Goal: Task Accomplishment & Management: Manage account settings

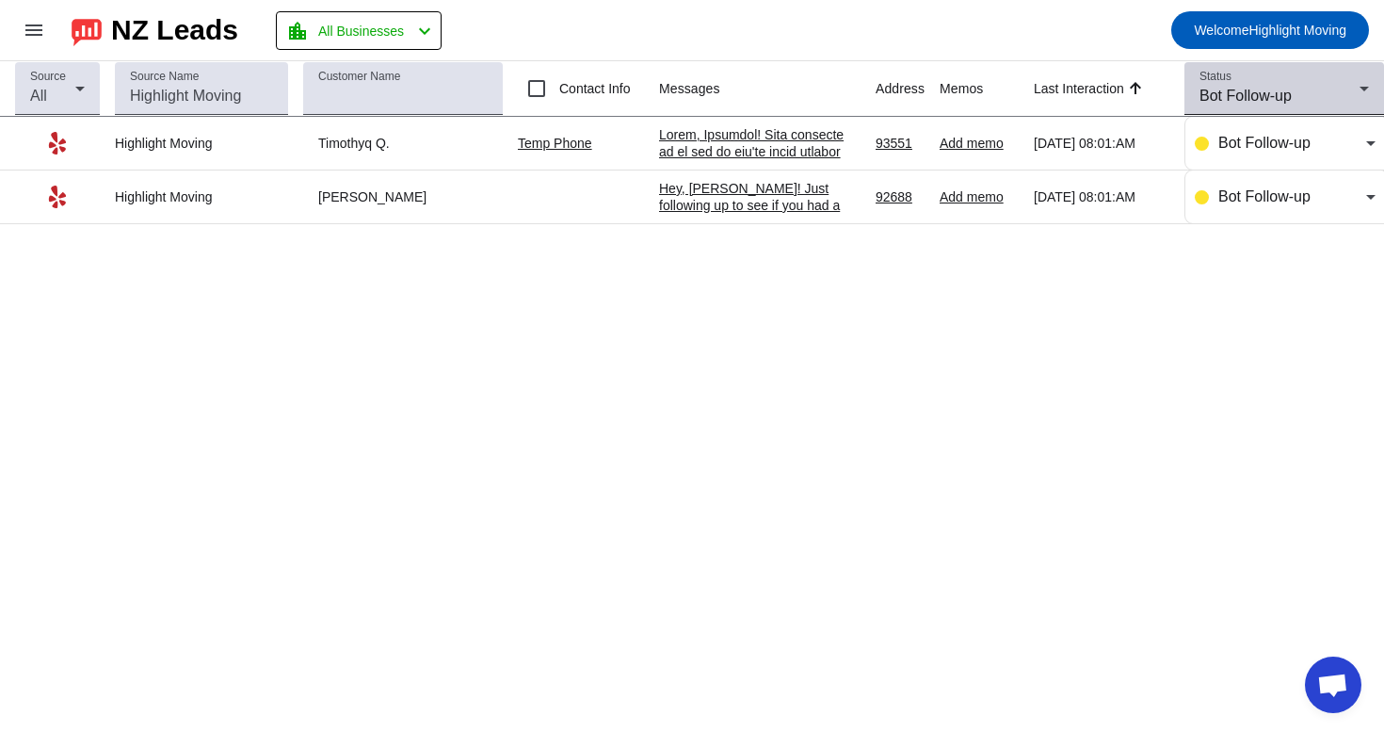
click at [1253, 94] on span "Bot Follow-up" at bounding box center [1246, 96] width 92 height 16
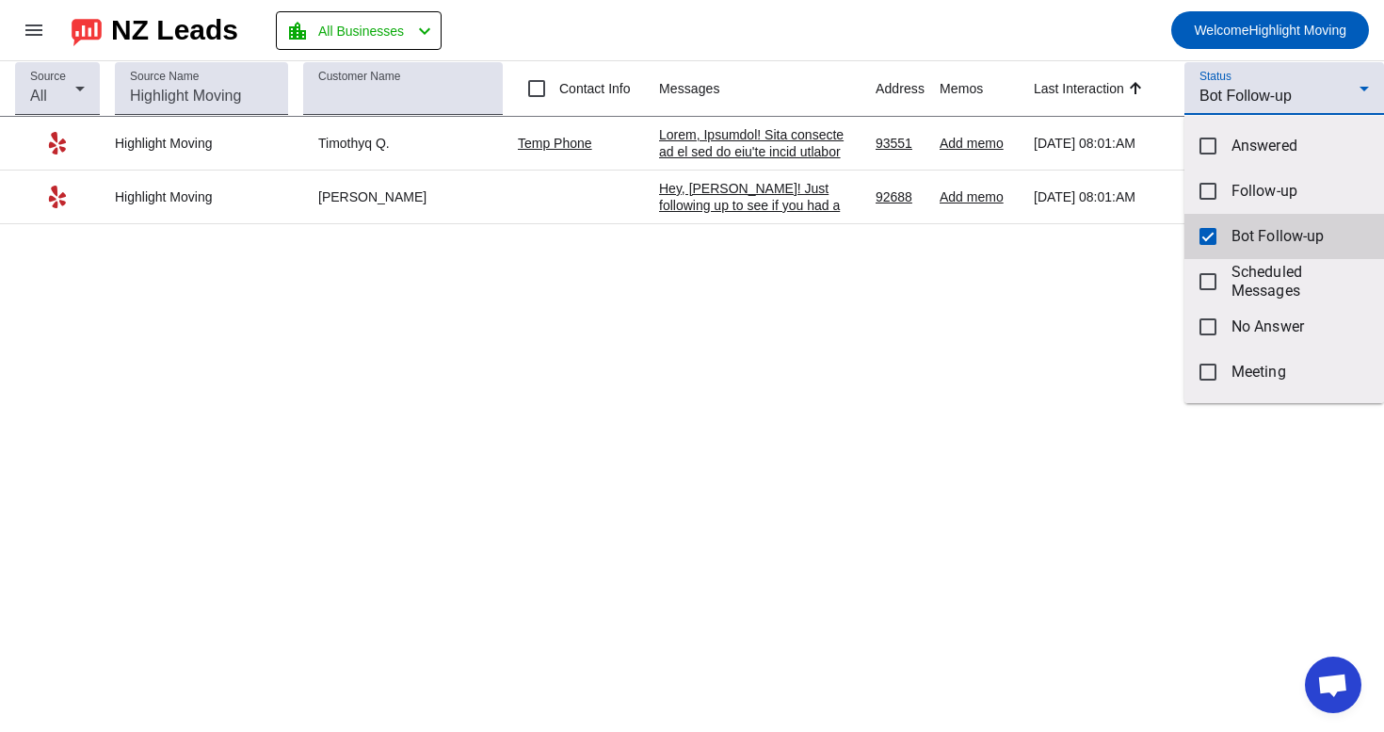
click at [1256, 236] on span "Bot Follow-up" at bounding box center [1300, 236] width 137 height 19
click at [1256, 235] on span "Bot Follow-up" at bounding box center [1300, 236] width 137 height 19
click at [1126, 30] on div at bounding box center [692, 366] width 1384 height 732
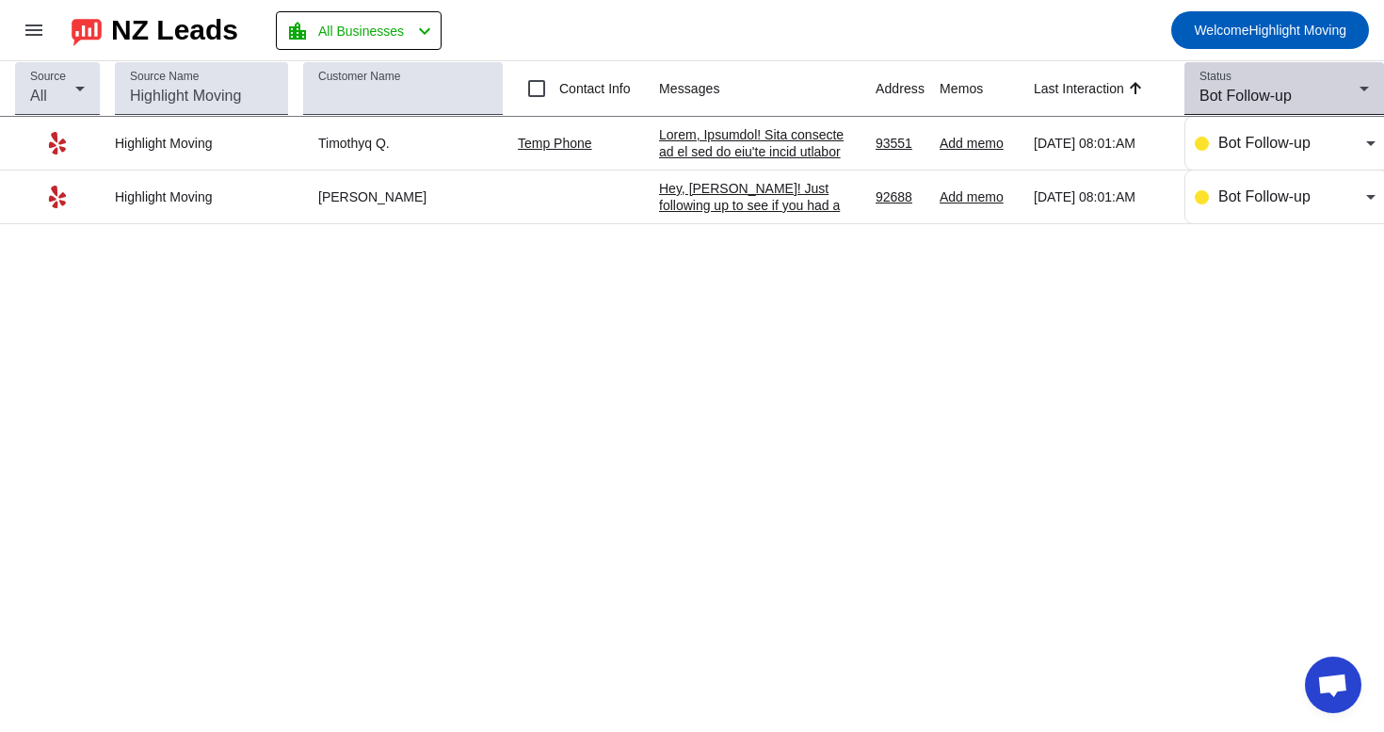
click at [1328, 64] on div "Status Bot Follow-up" at bounding box center [1285, 88] width 170 height 53
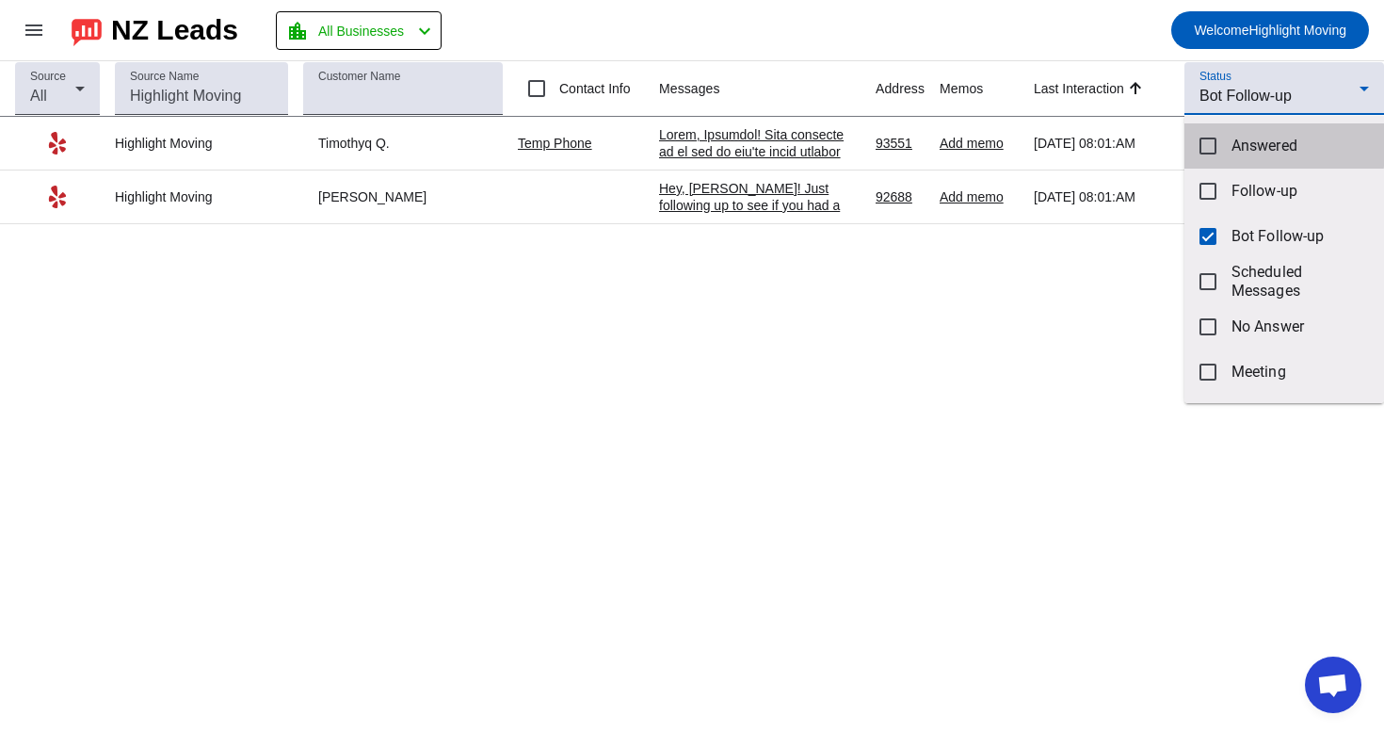
click at [1246, 144] on span "Answered" at bounding box center [1300, 146] width 137 height 19
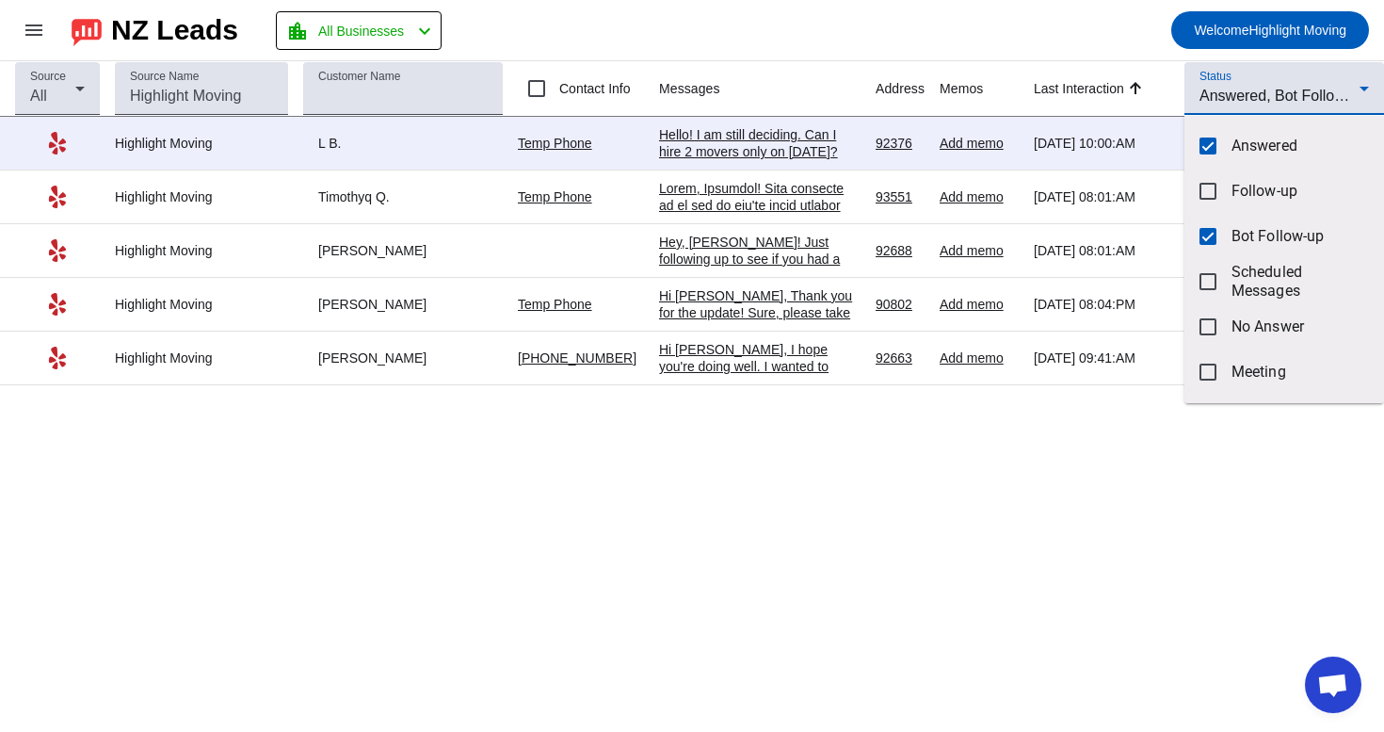
click at [872, 478] on div at bounding box center [692, 366] width 1384 height 732
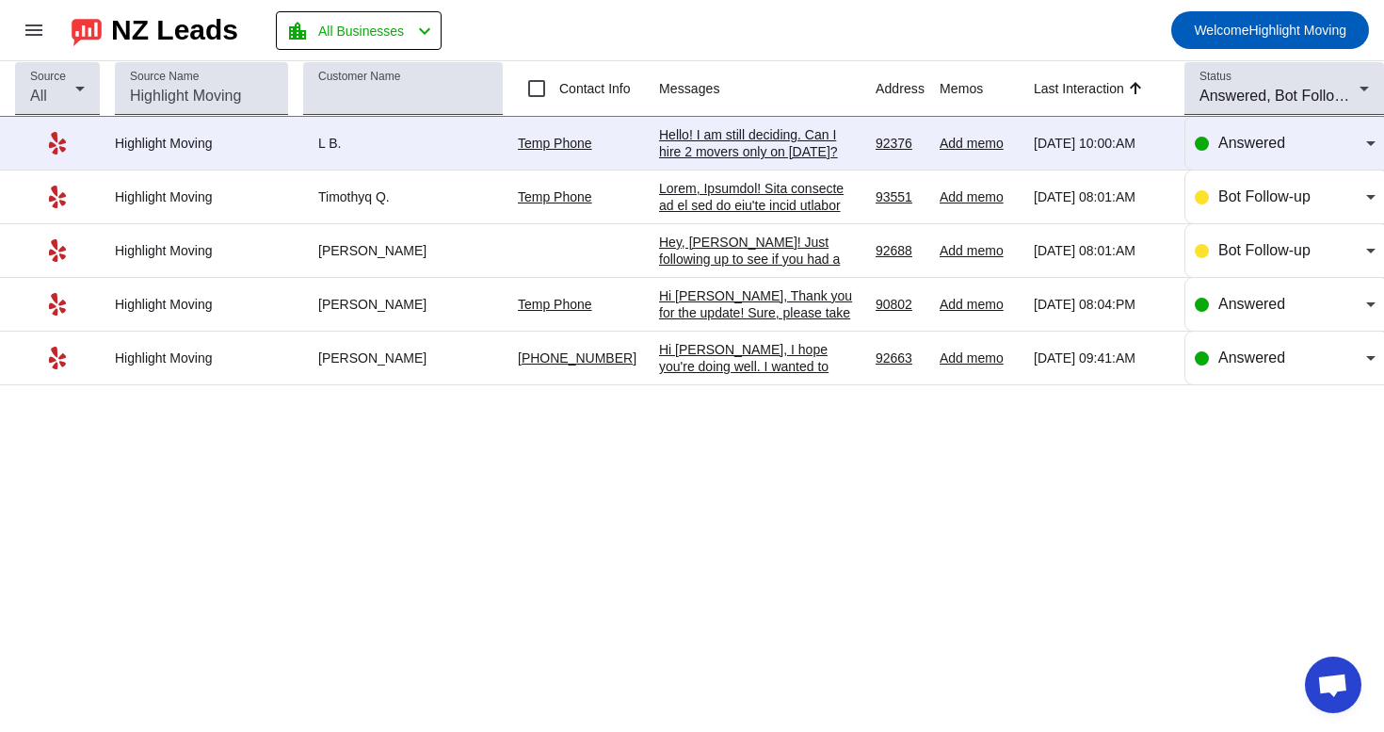
click at [743, 149] on div "Hello! I am still deciding. Can I hire 2 movers only on [DATE]?" at bounding box center [760, 143] width 202 height 34
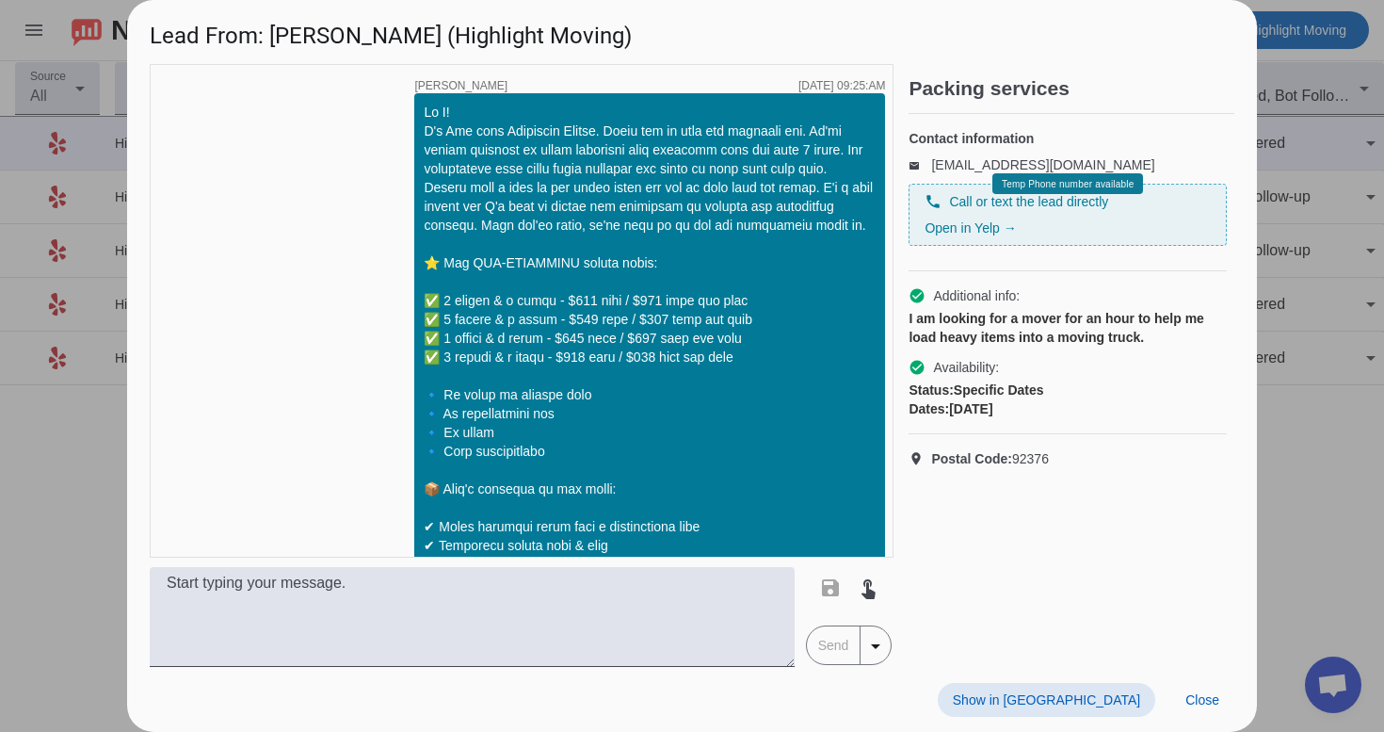
scroll to position [712, 0]
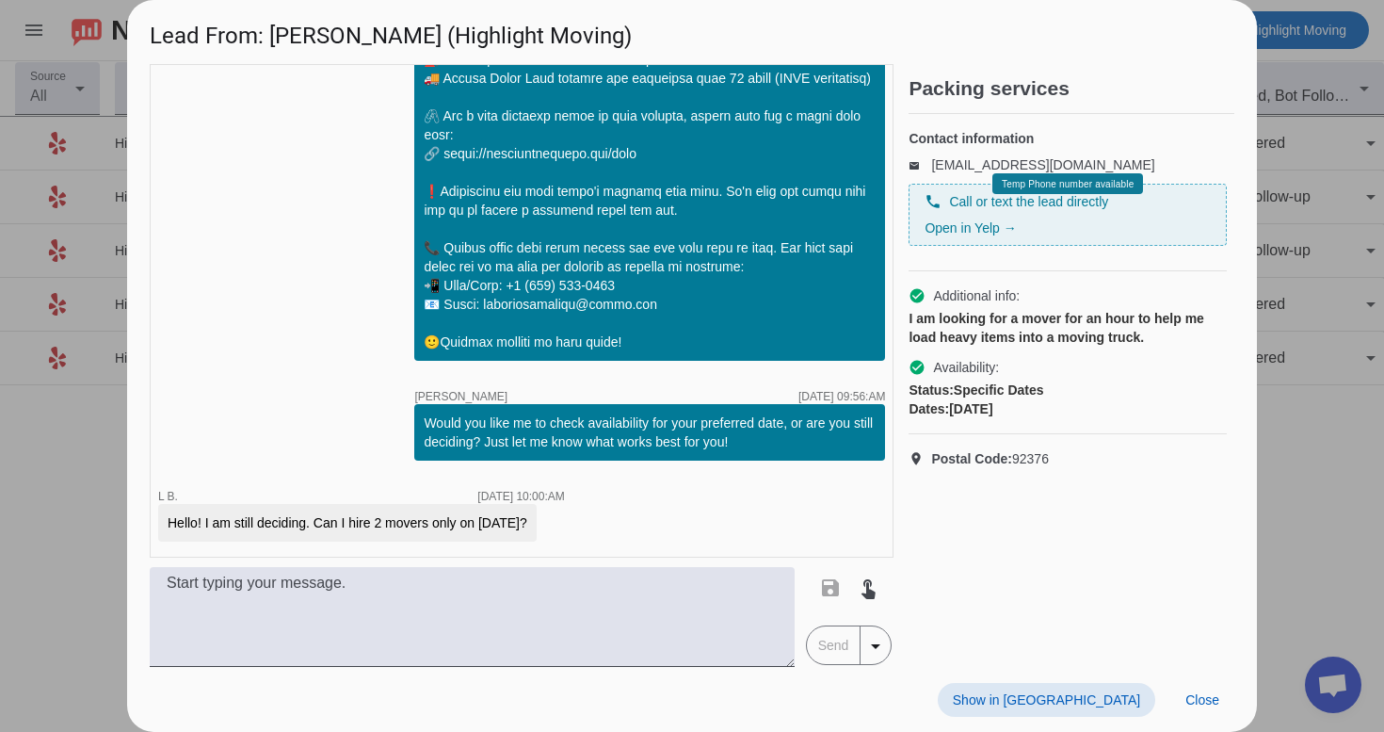
click at [1077, 702] on span "Show in [GEOGRAPHIC_DATA]" at bounding box center [1046, 699] width 187 height 15
click at [1192, 692] on span "Close" at bounding box center [1203, 699] width 34 height 15
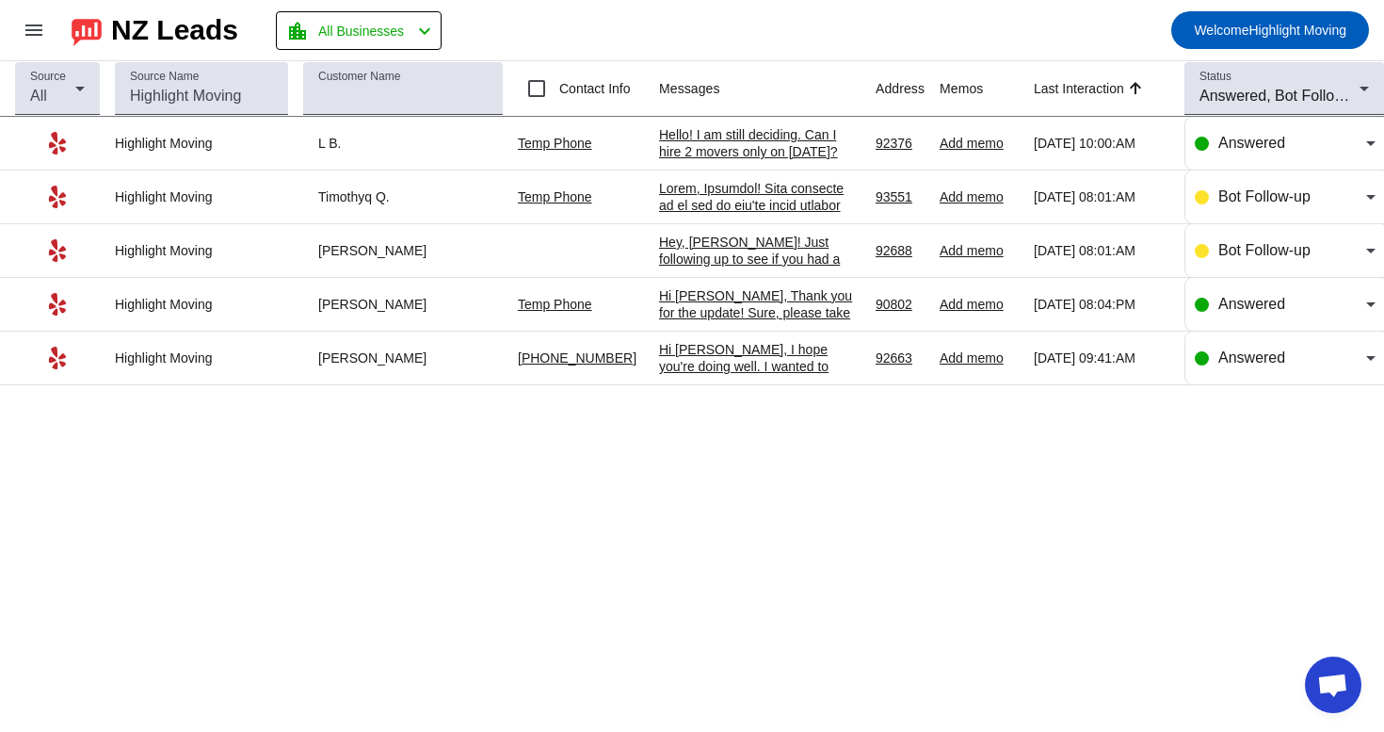
click at [795, 251] on div "Hey, [PERSON_NAME]! Just following up to see if you had a chance to review our …" at bounding box center [760, 369] width 202 height 271
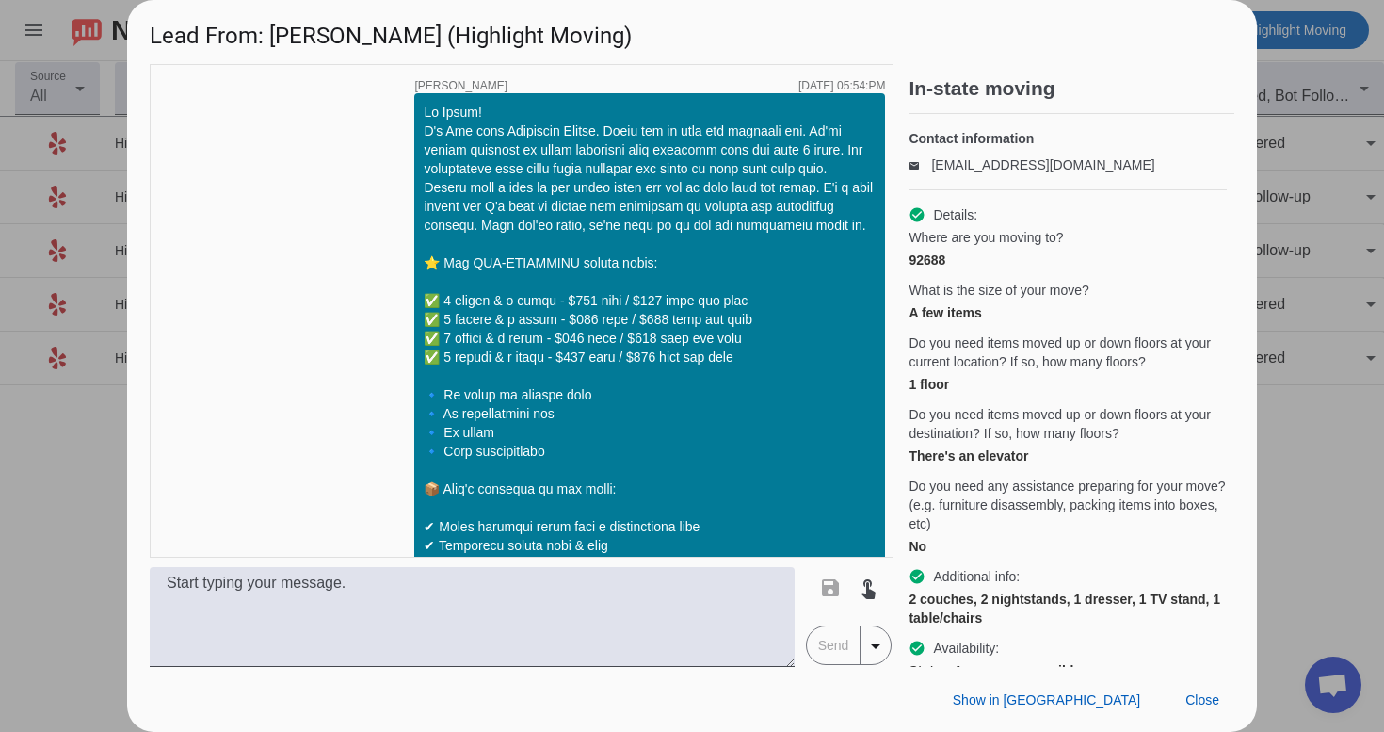
scroll to position [938, 0]
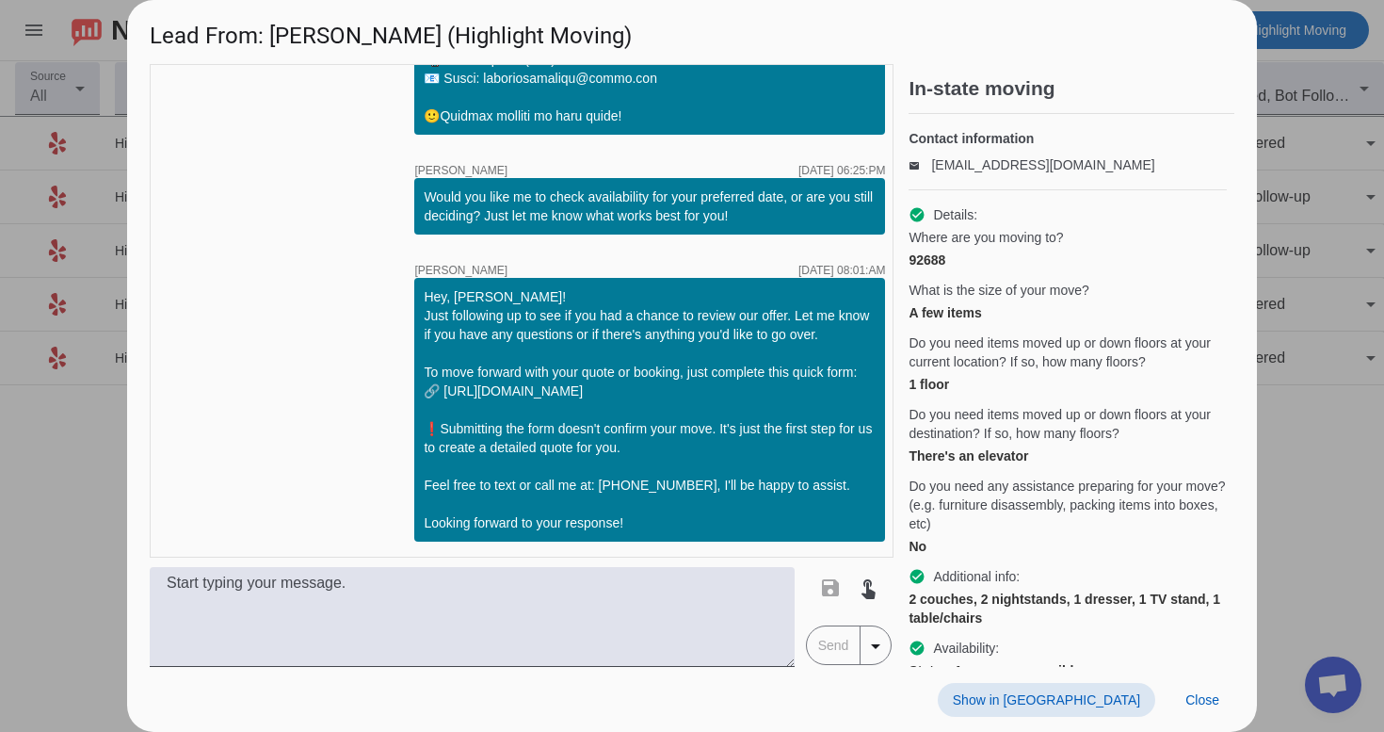
click at [1111, 700] on span "Show in [GEOGRAPHIC_DATA]" at bounding box center [1046, 699] width 187 height 15
click at [1180, 695] on span at bounding box center [1203, 700] width 64 height 34
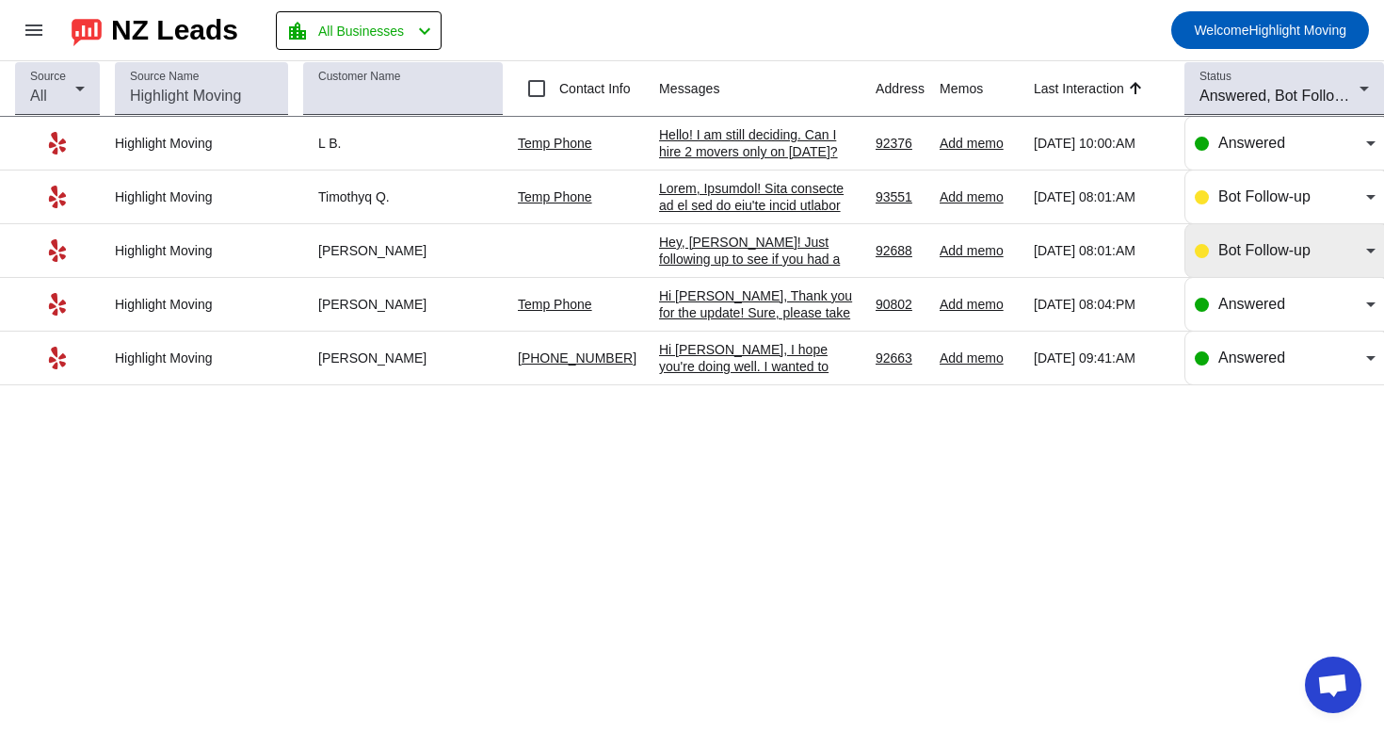
click at [1264, 240] on div "Bot Follow-up" at bounding box center [1285, 250] width 181 height 53
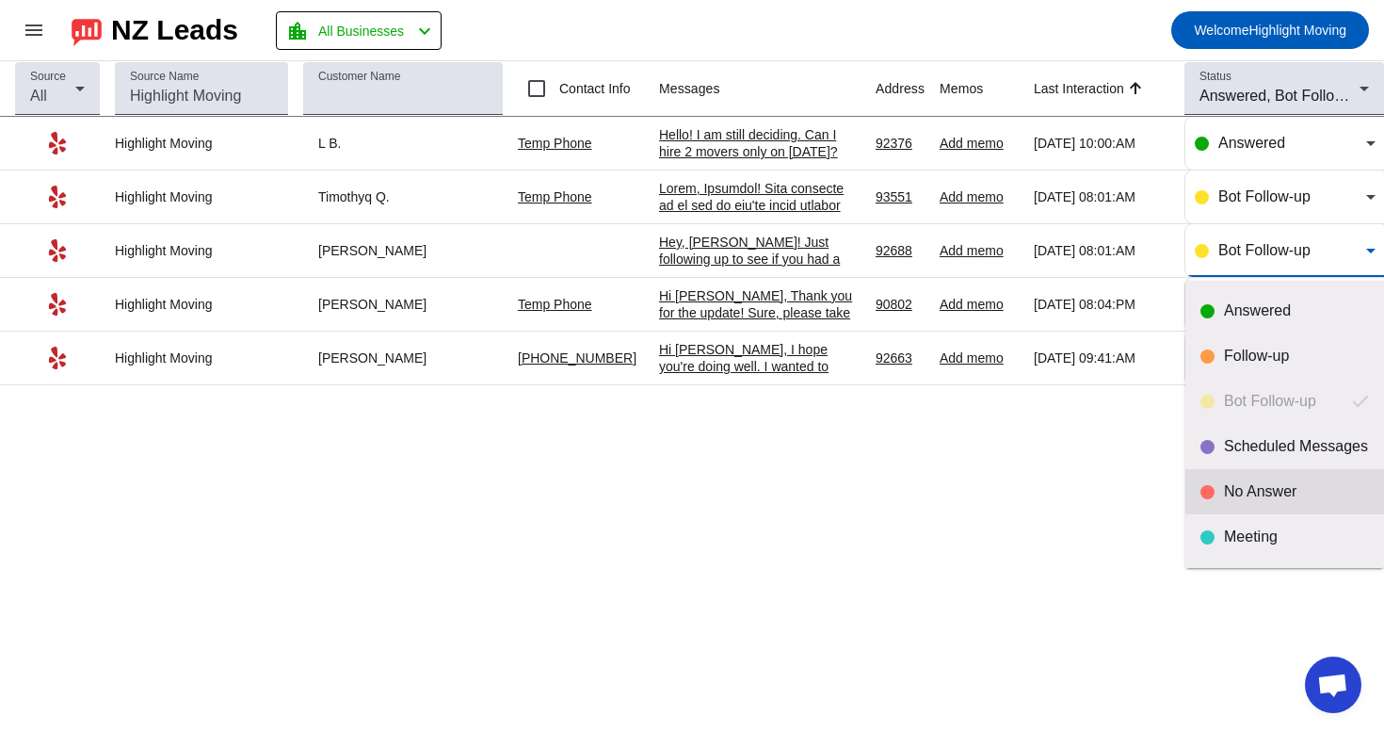
click at [1227, 486] on div "No Answer" at bounding box center [1296, 491] width 145 height 19
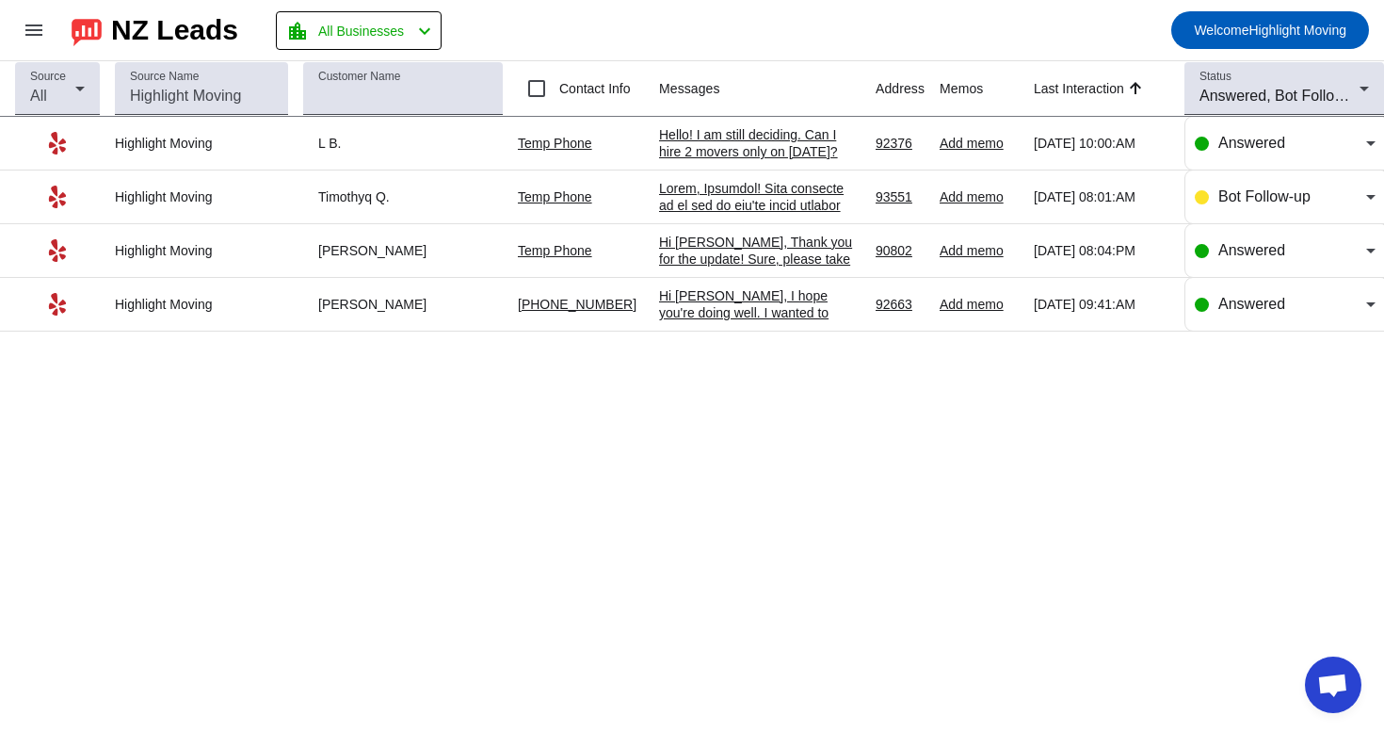
click at [816, 204] on div at bounding box center [760, 476] width 202 height 593
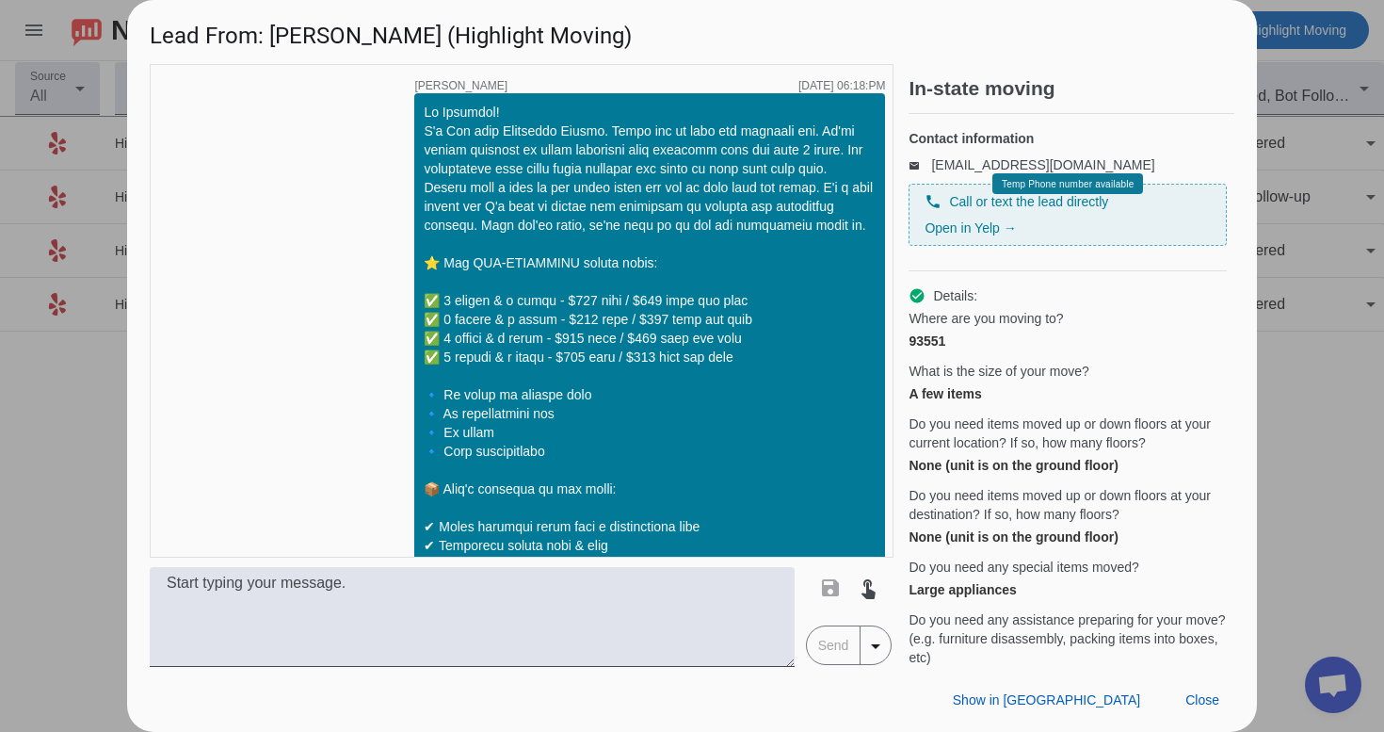
scroll to position [1910, 0]
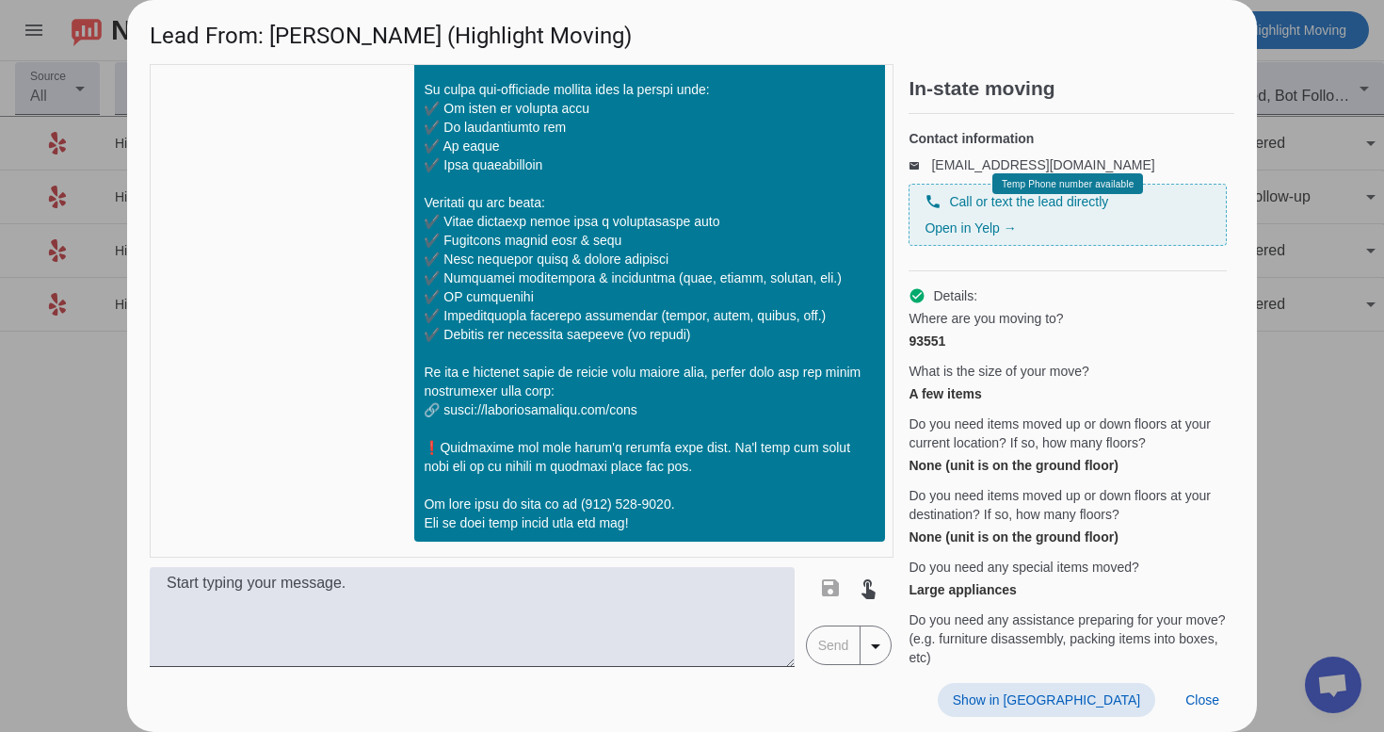
click at [1137, 701] on span "Show in [GEOGRAPHIC_DATA]" at bounding box center [1046, 699] width 187 height 15
click at [1186, 705] on span "Close" at bounding box center [1203, 699] width 34 height 15
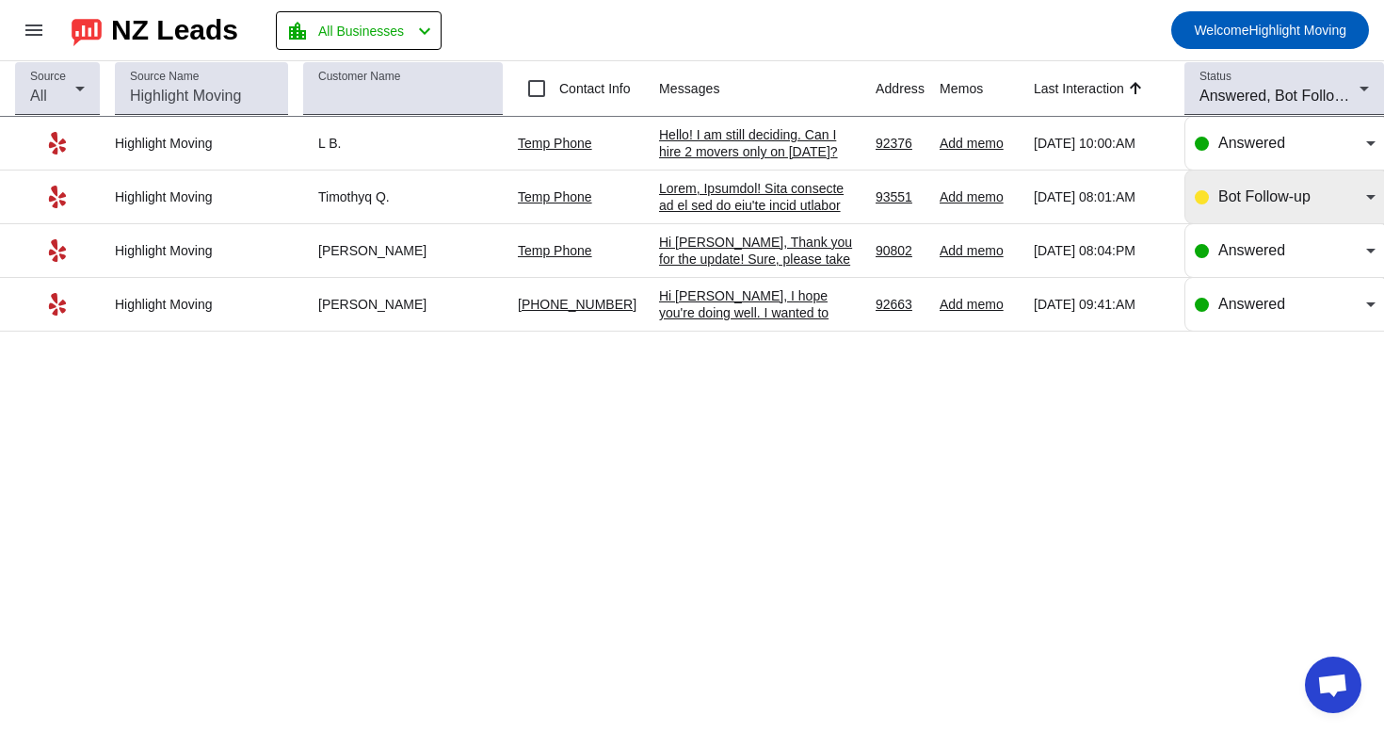
click at [1201, 211] on div "Bot Follow-up" at bounding box center [1285, 196] width 181 height 53
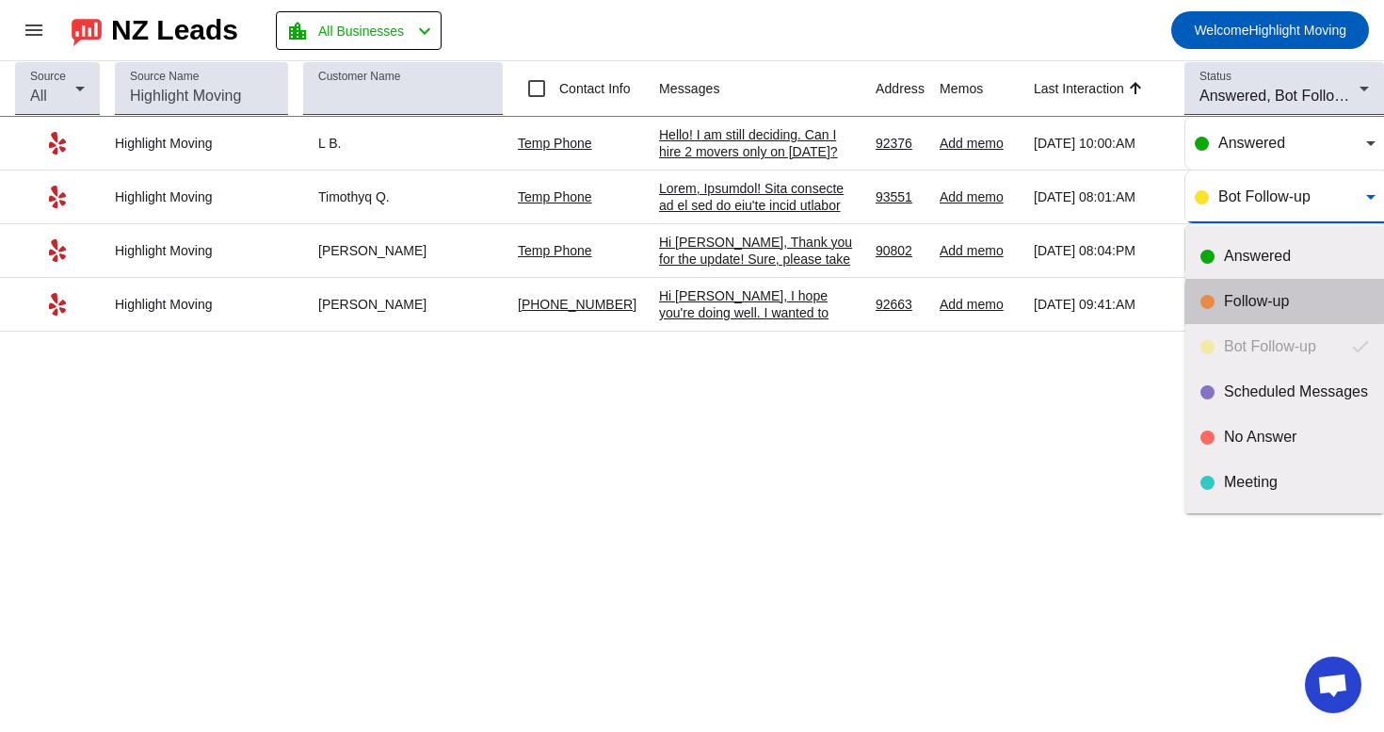
click at [1220, 297] on div "Follow-up" at bounding box center [1285, 301] width 169 height 19
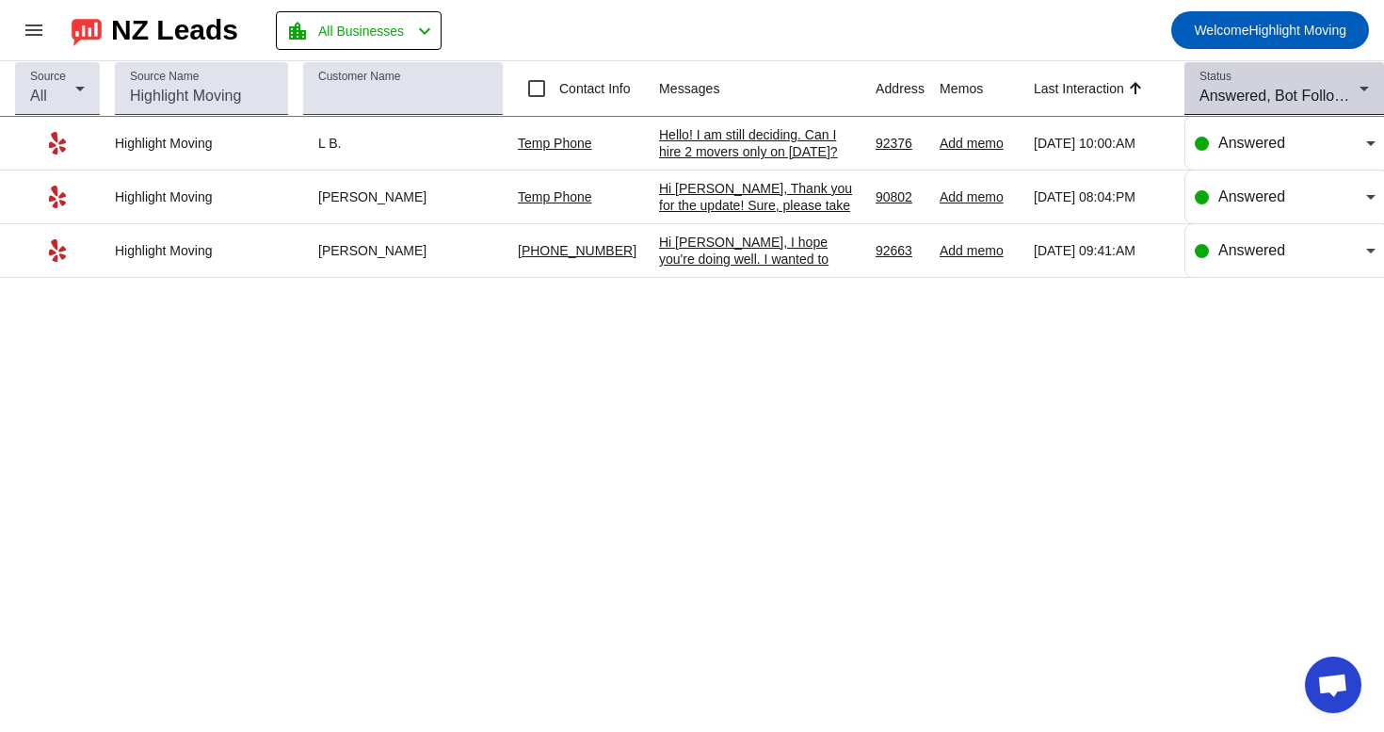
click at [1245, 102] on span "Answered, Bot Follow-up" at bounding box center [1284, 96] width 168 height 16
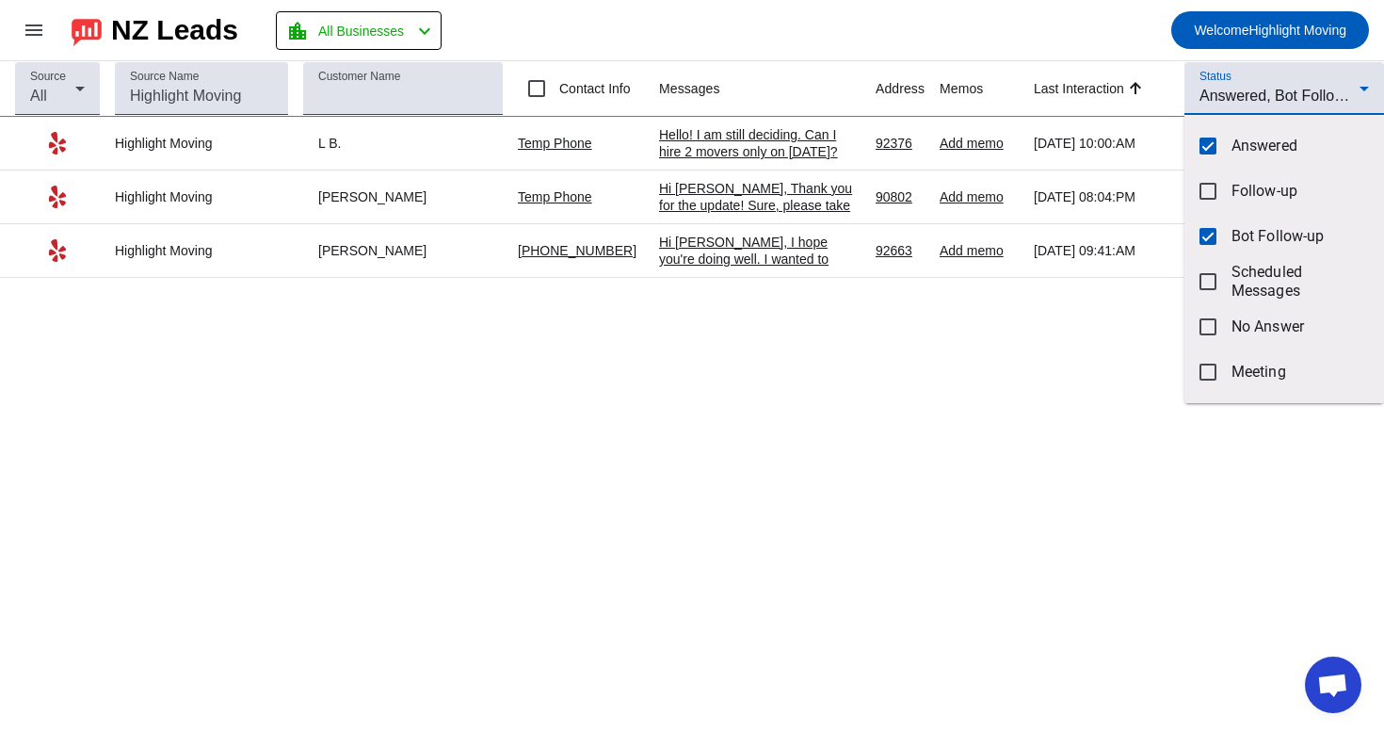
click at [883, 411] on div at bounding box center [692, 366] width 1384 height 732
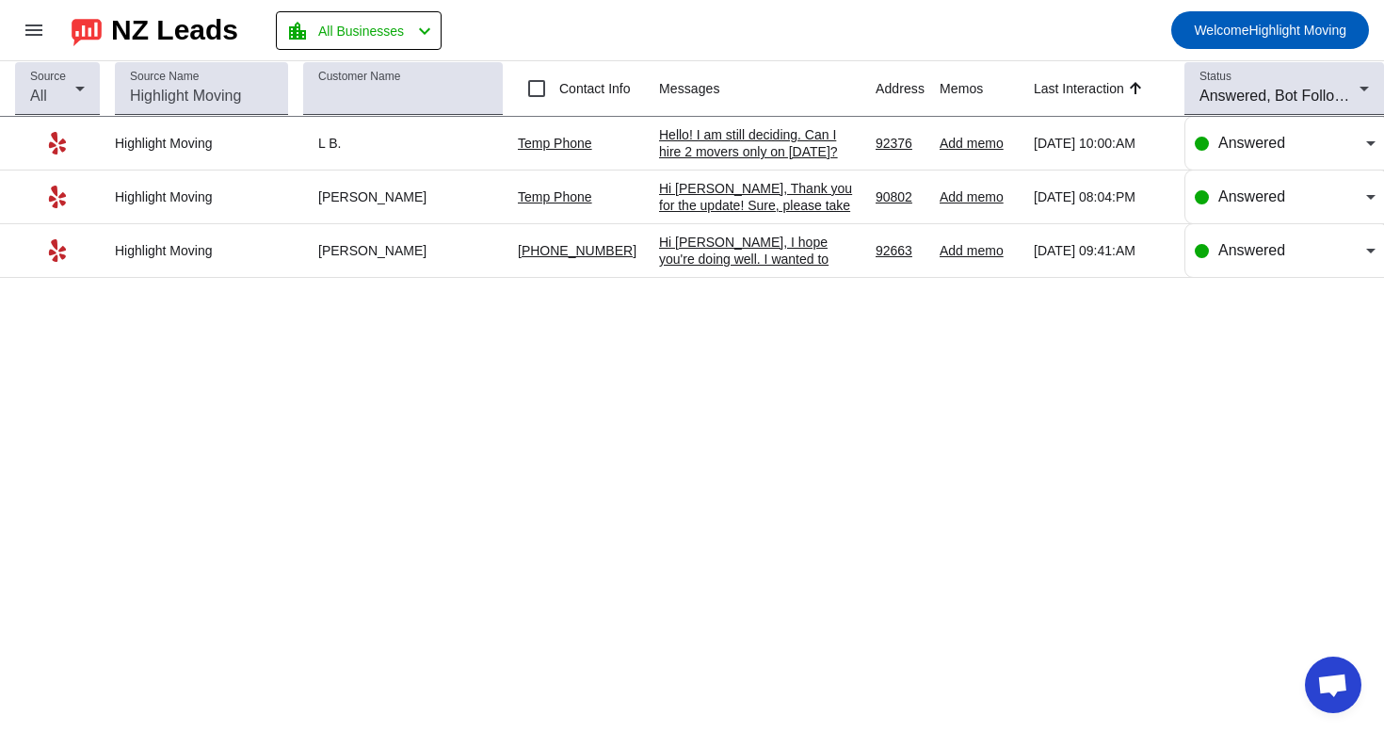
click at [770, 144] on div "Hello! I am still deciding. Can I hire 2 movers only on [DATE]?" at bounding box center [760, 143] width 202 height 34
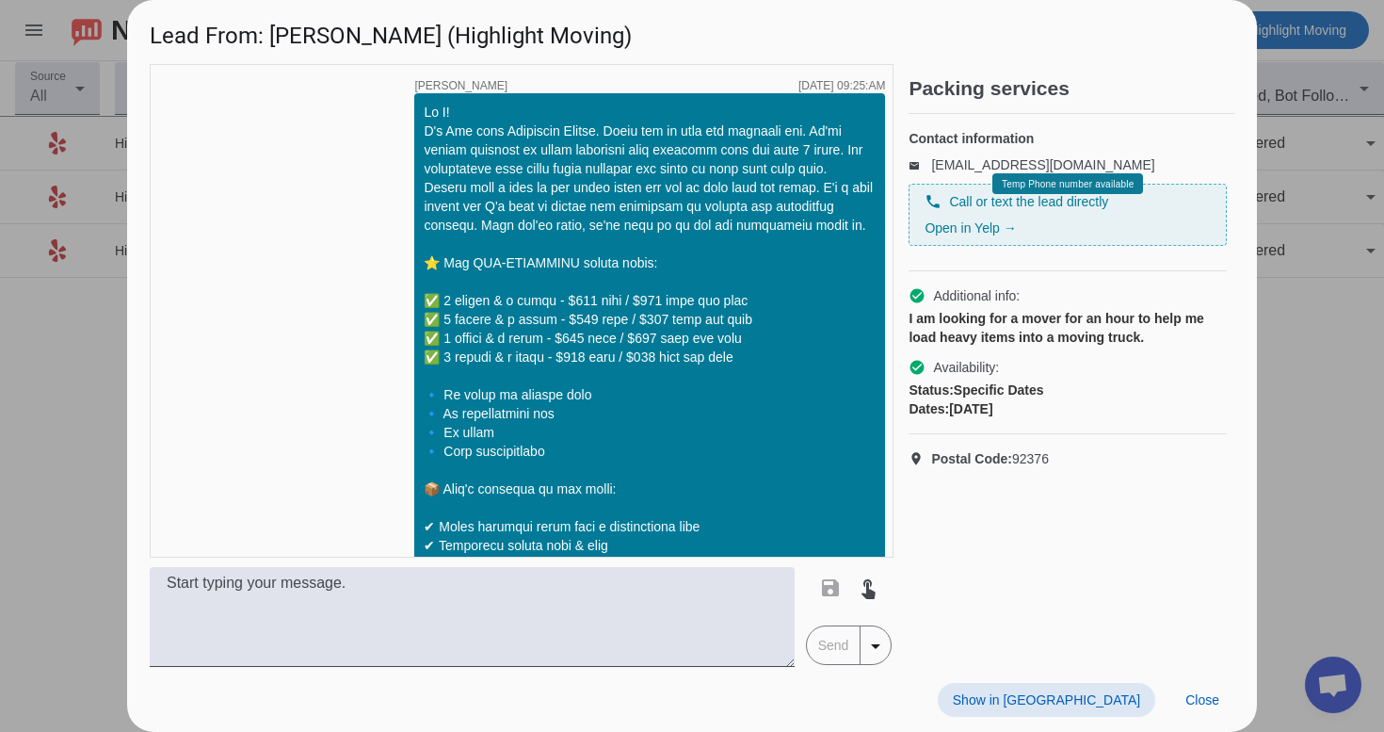
scroll to position [712, 0]
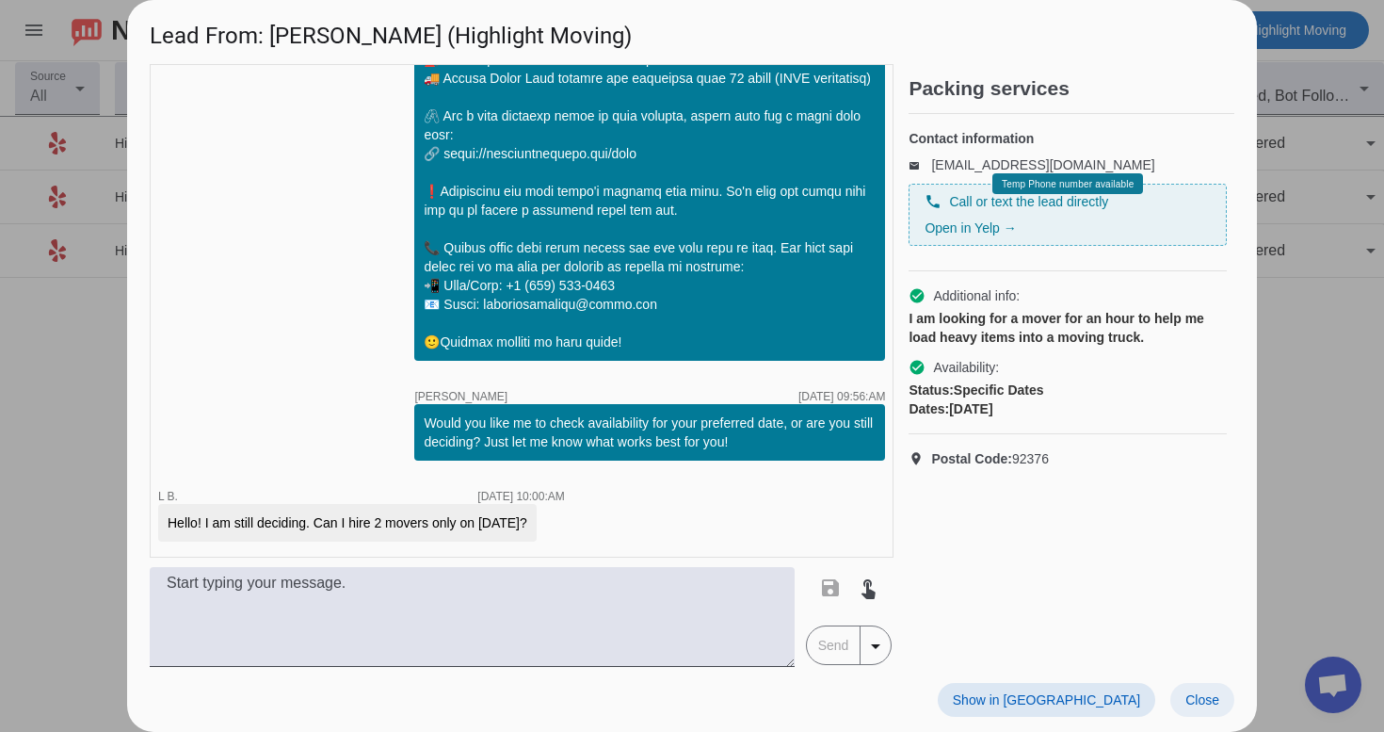
click at [1178, 695] on span at bounding box center [1203, 700] width 64 height 34
